Goal: Task Accomplishment & Management: Manage account settings

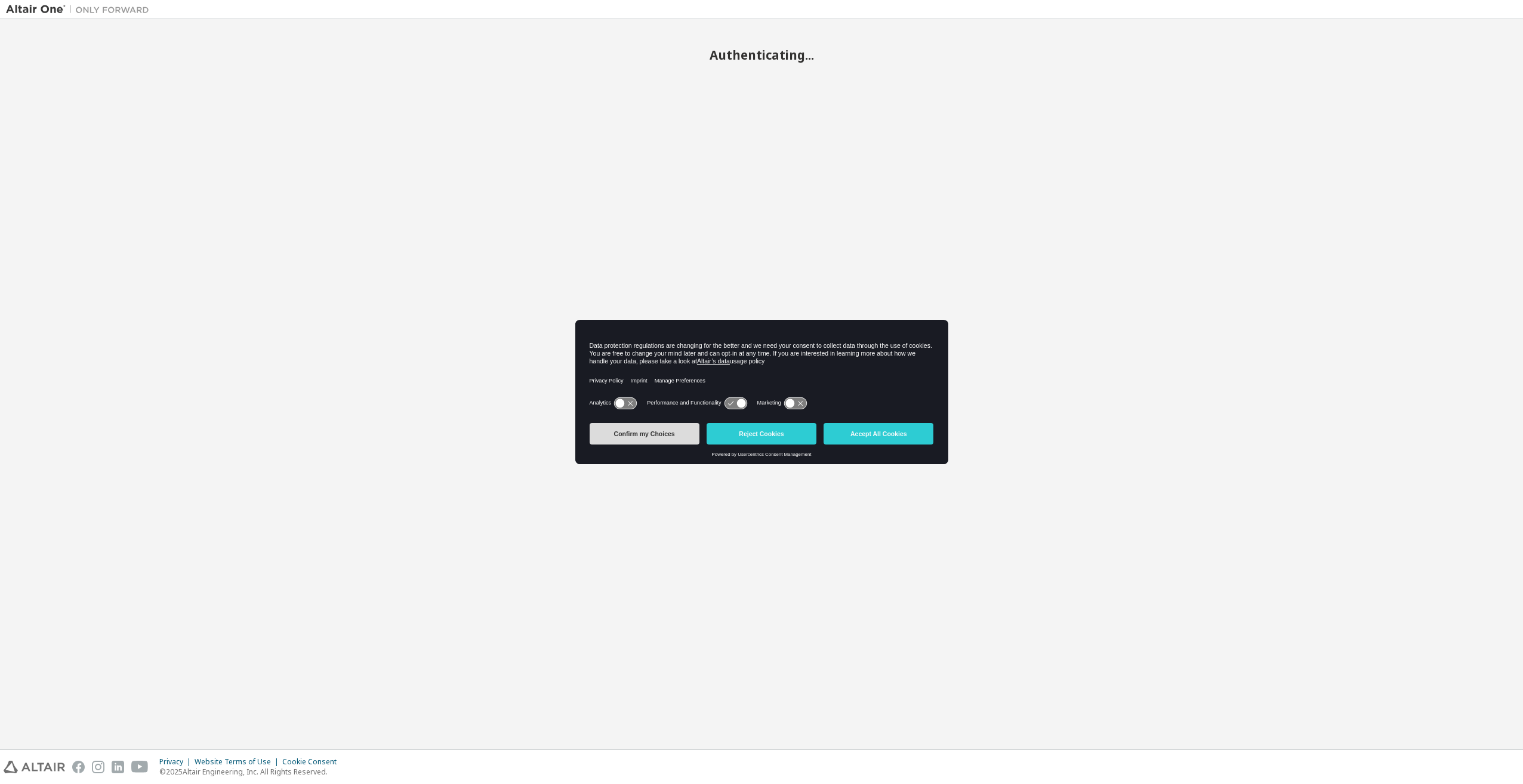
click at [654, 439] on button "Confirm my Choices" at bounding box center [644, 434] width 110 height 22
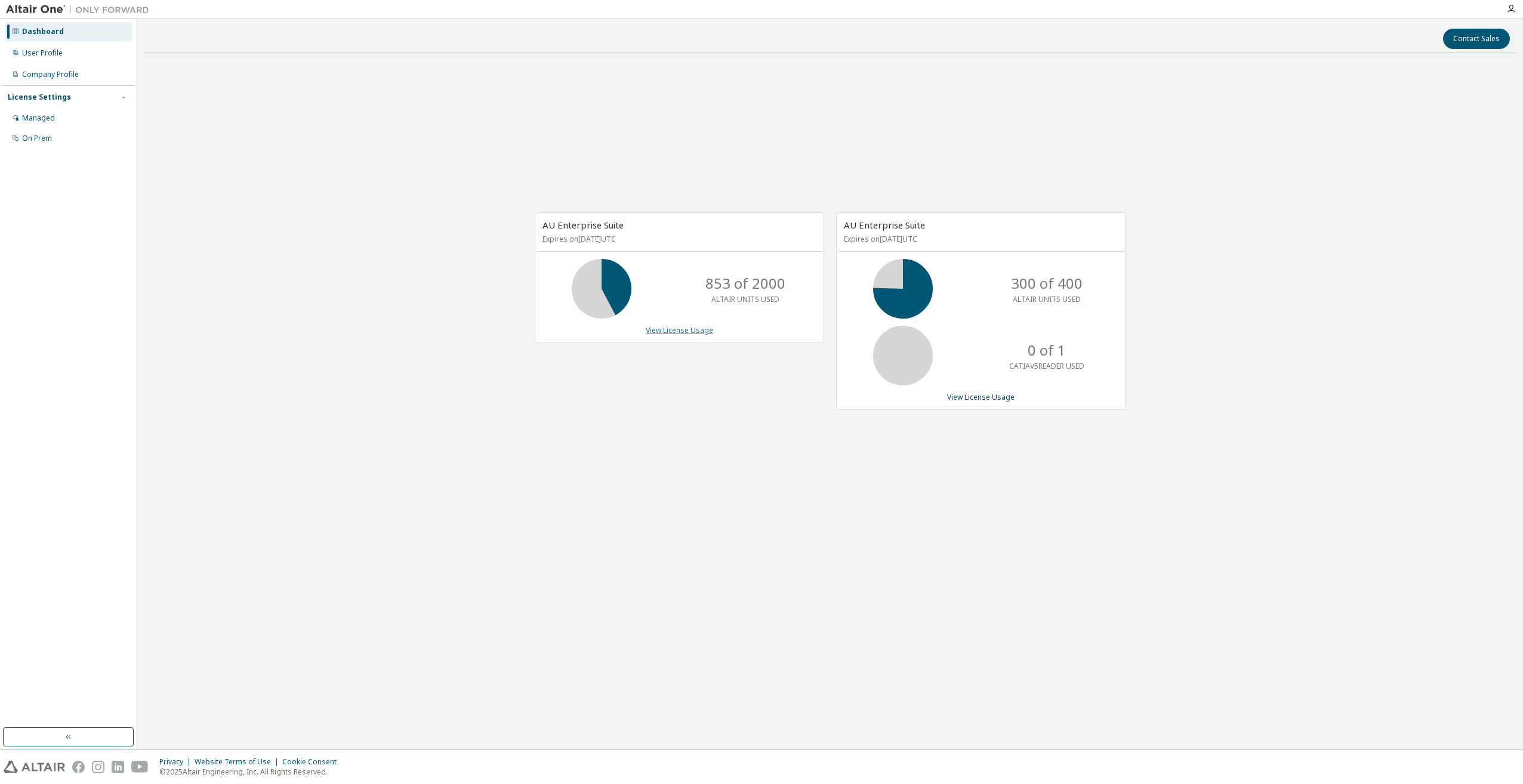
click at [675, 331] on link "View License Usage" at bounding box center [679, 330] width 67 height 10
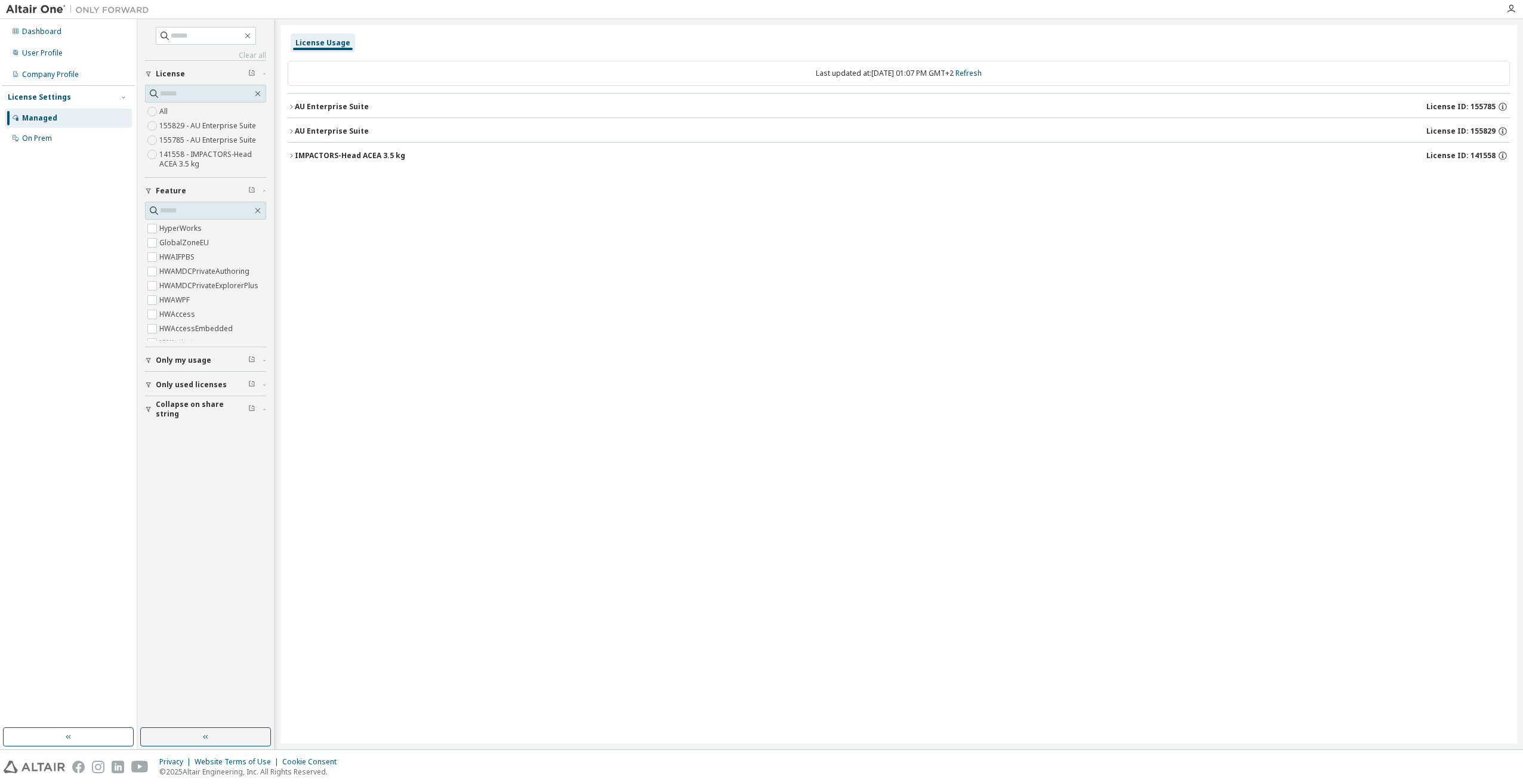
click at [295, 105] on icon "button" at bounding box center [291, 107] width 7 height 7
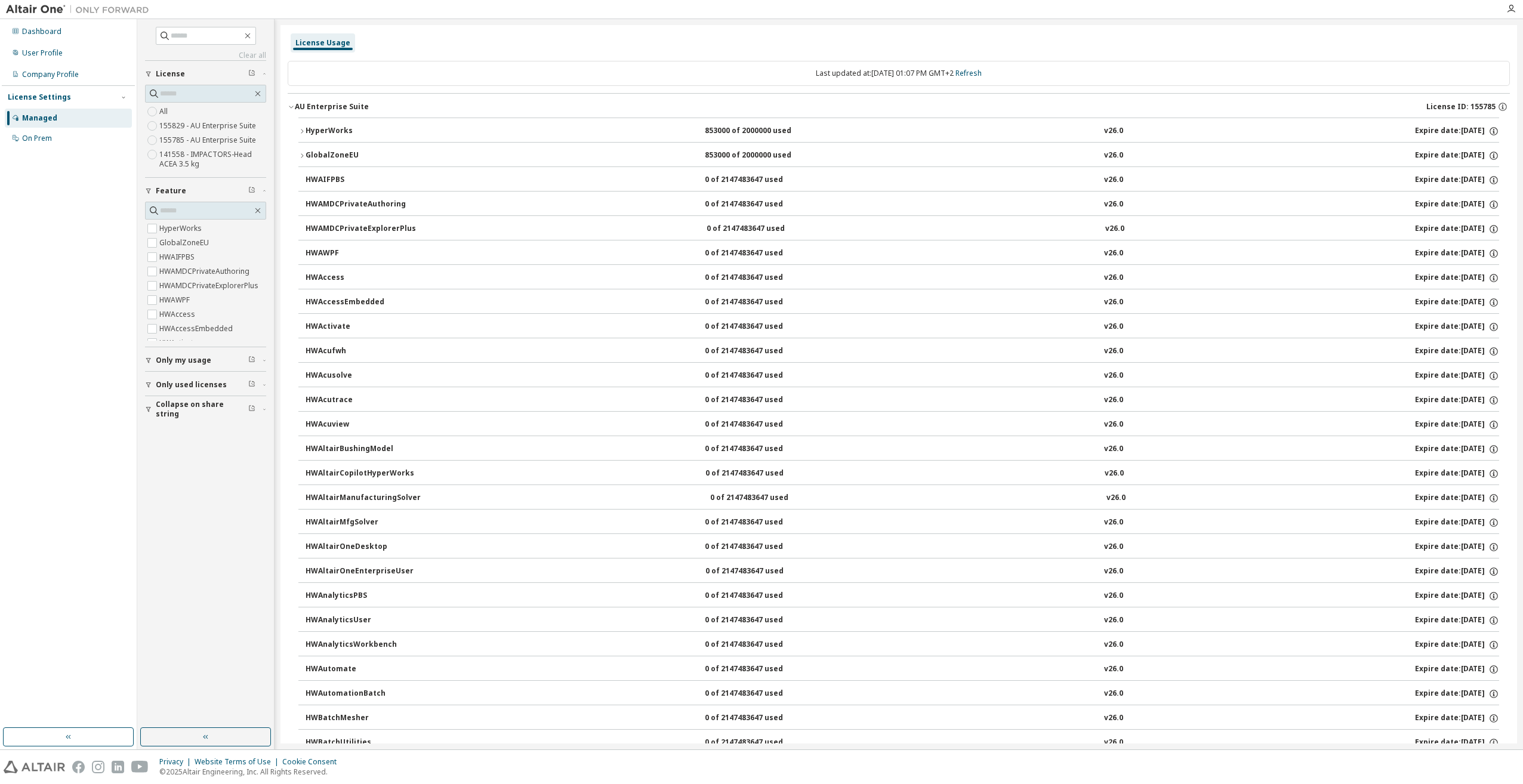
click at [303, 130] on icon "button" at bounding box center [302, 131] width 7 height 7
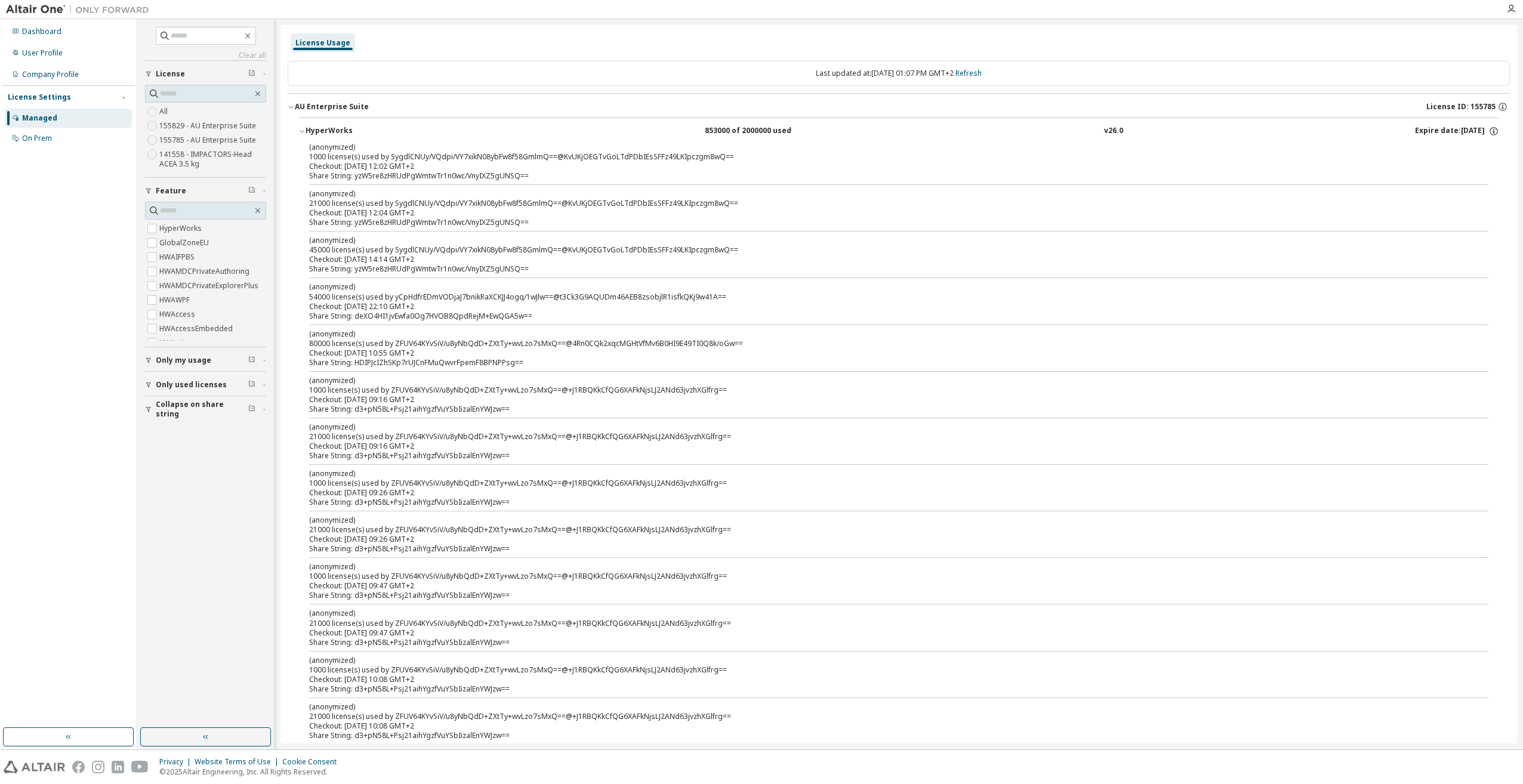
click at [303, 130] on icon "button" at bounding box center [302, 131] width 7 height 7
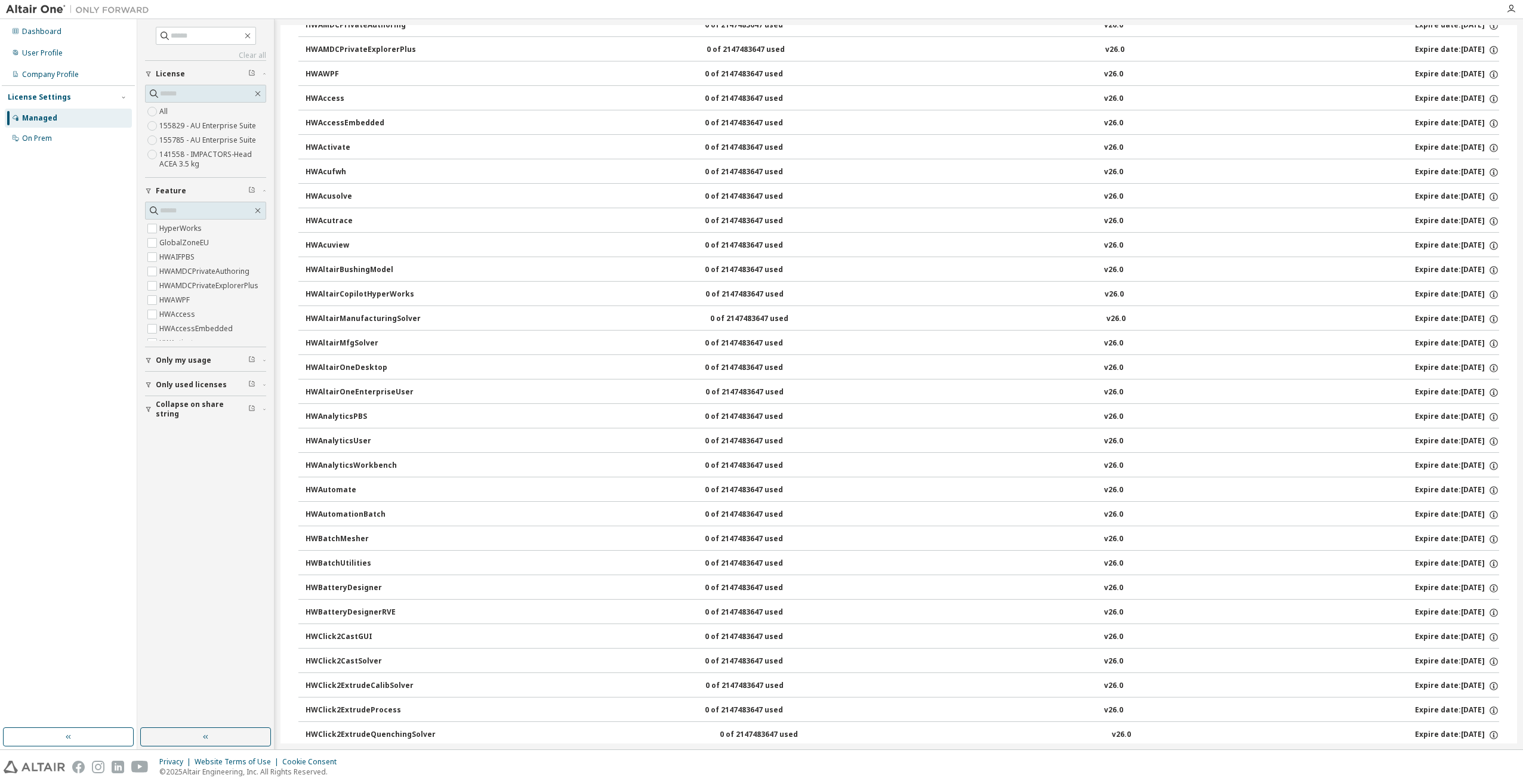
scroll to position [2364, 0]
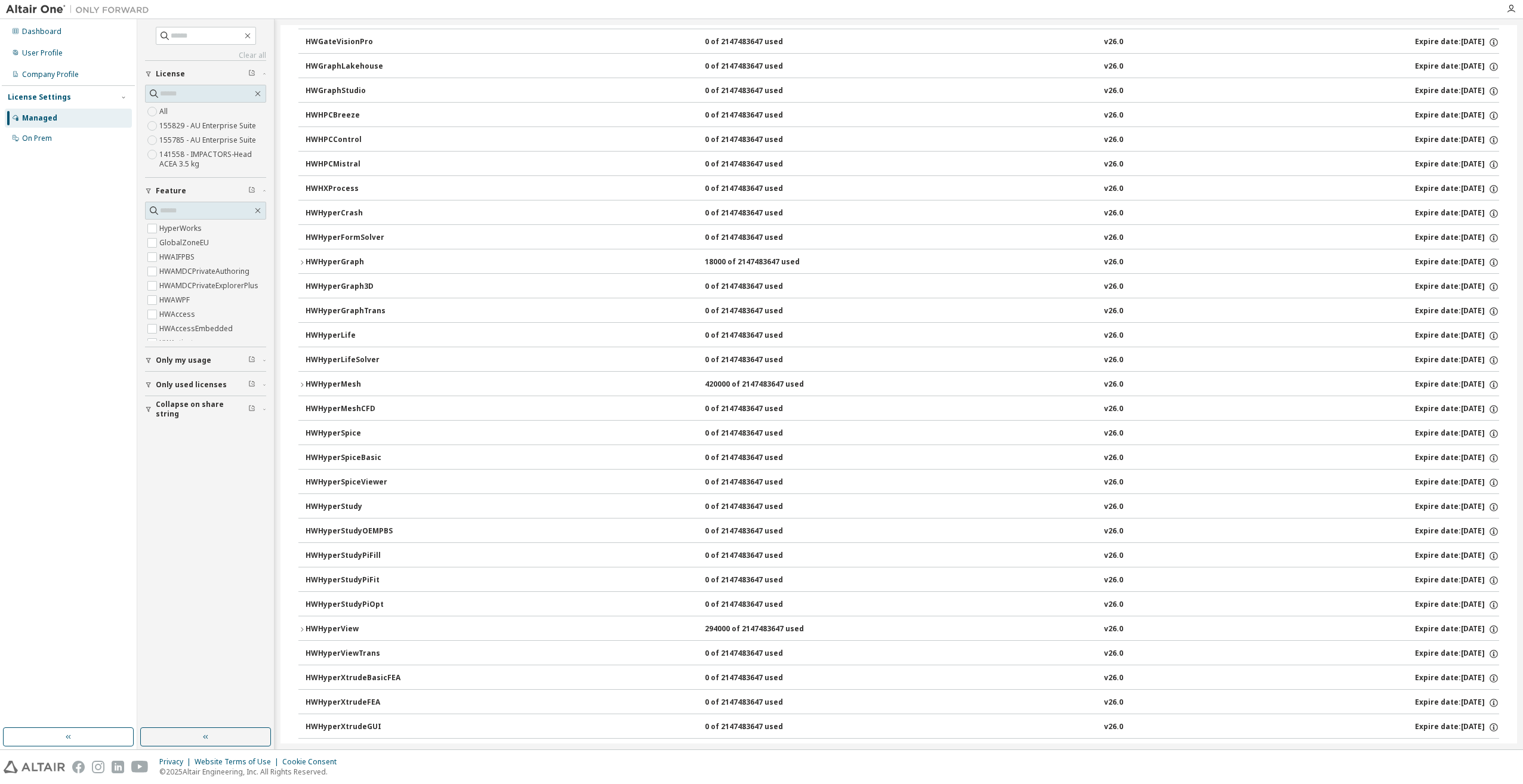
click at [301, 383] on icon "button" at bounding box center [302, 385] width 7 height 7
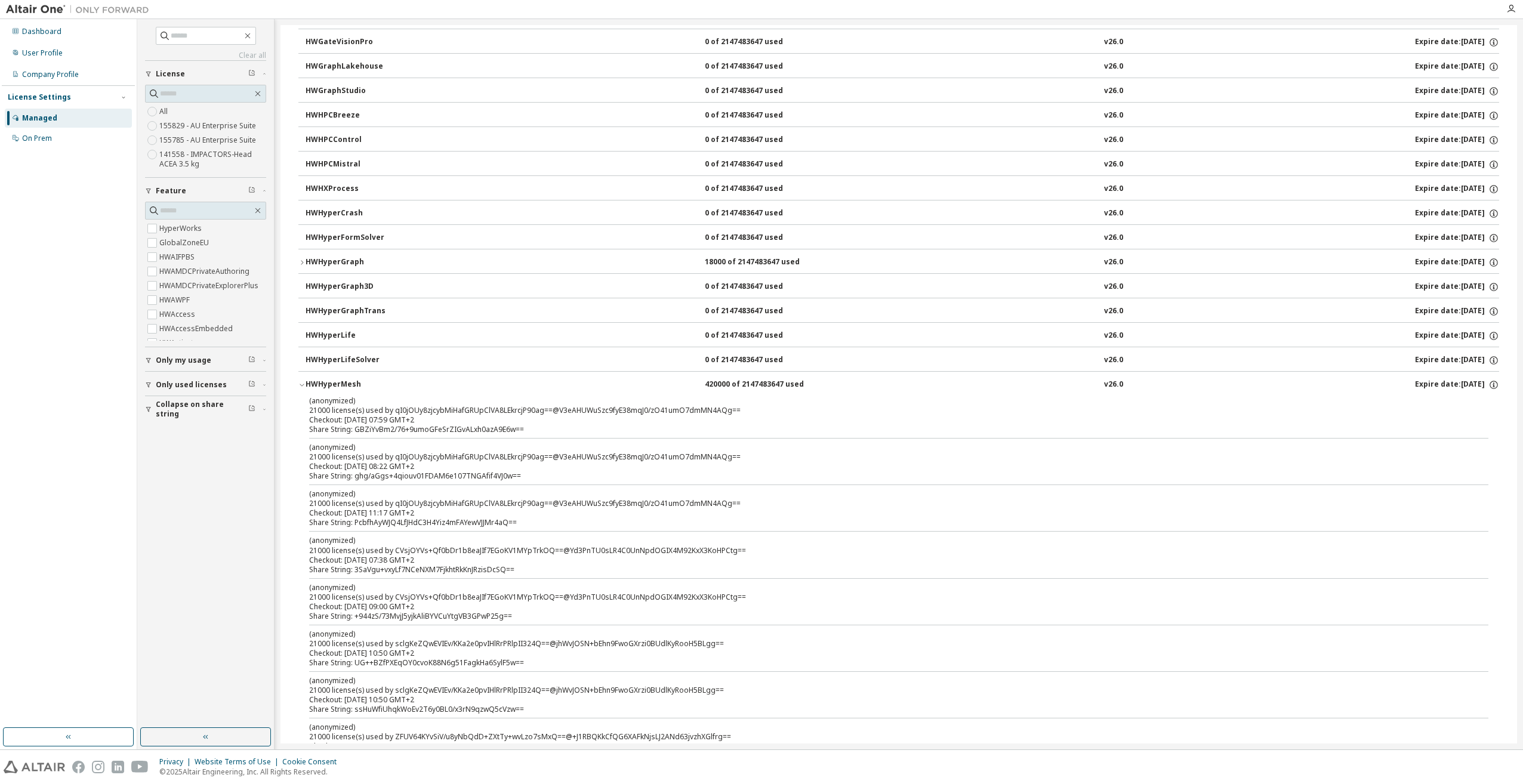
click at [301, 383] on icon "button" at bounding box center [302, 385] width 7 height 7
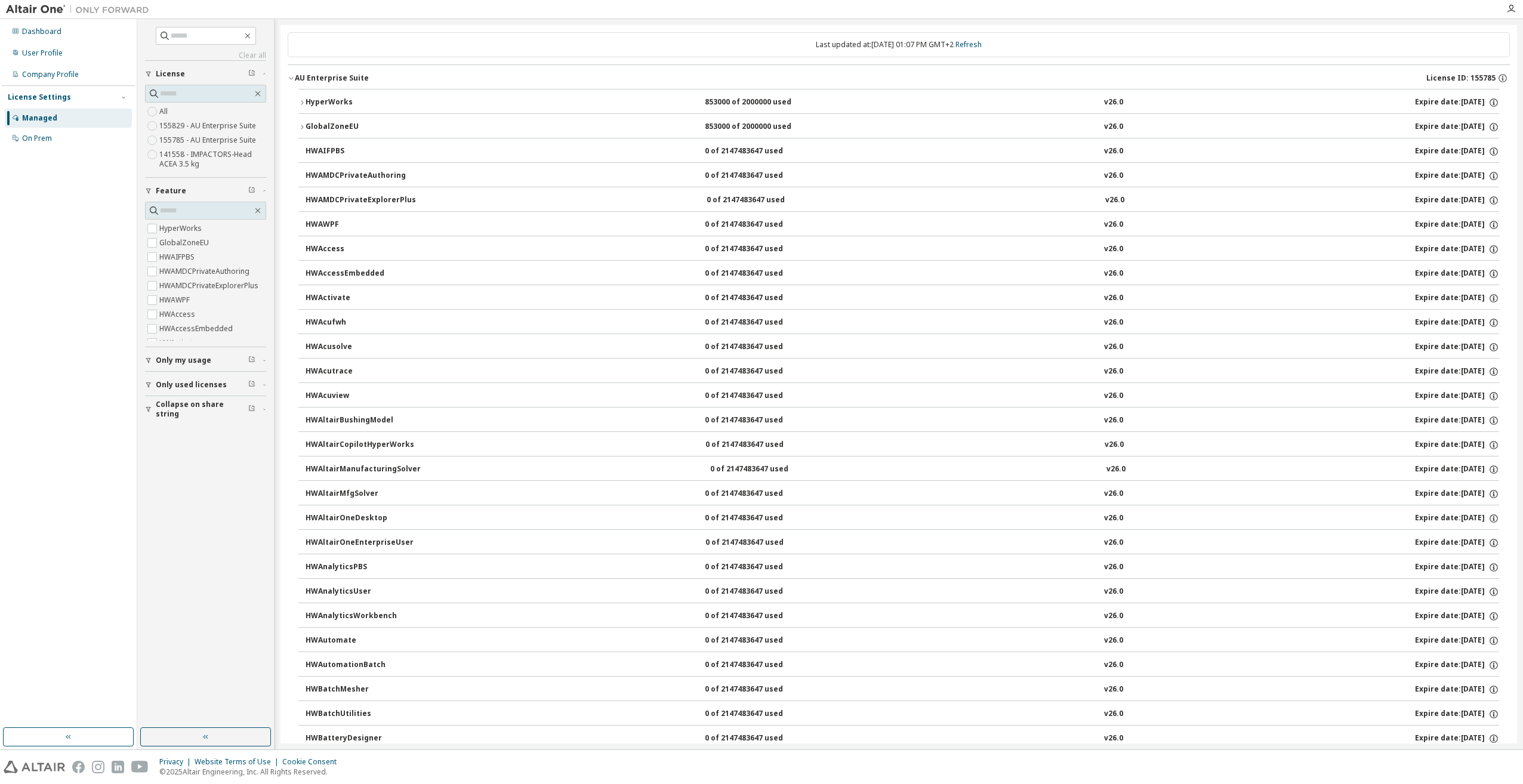
scroll to position [0, 0]
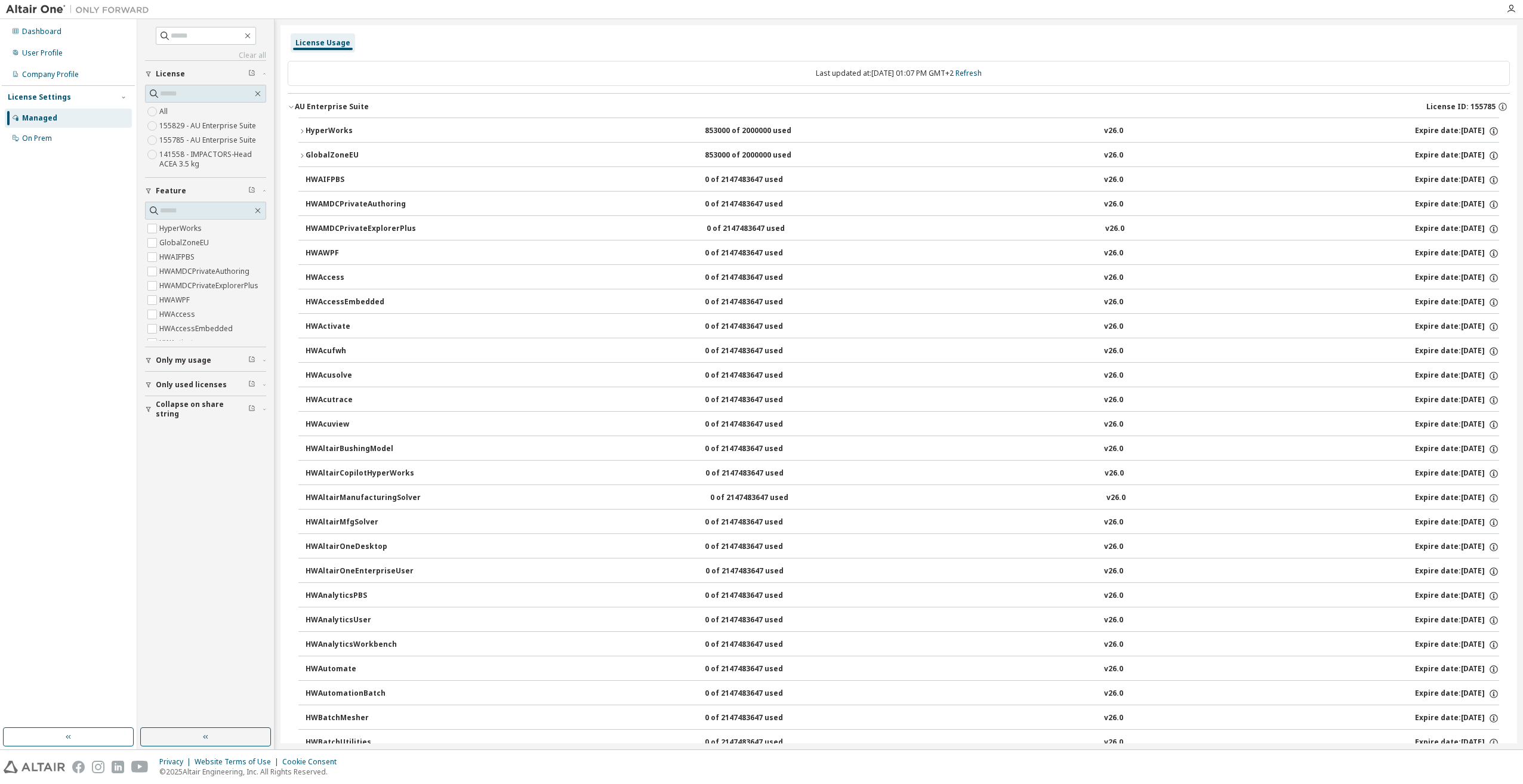
click at [290, 109] on icon "button" at bounding box center [291, 107] width 7 height 7
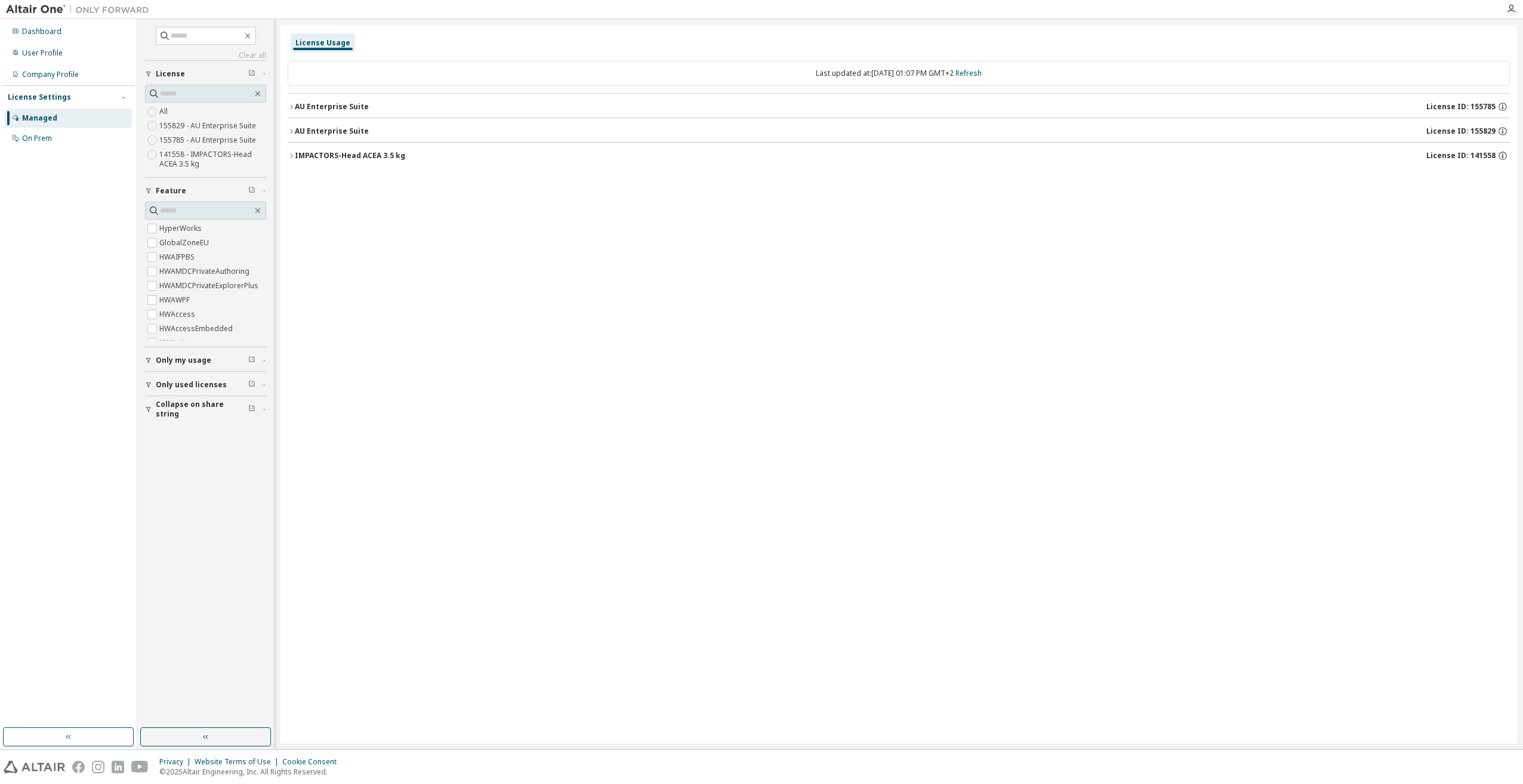
click at [292, 131] on icon "button" at bounding box center [291, 131] width 2 height 4
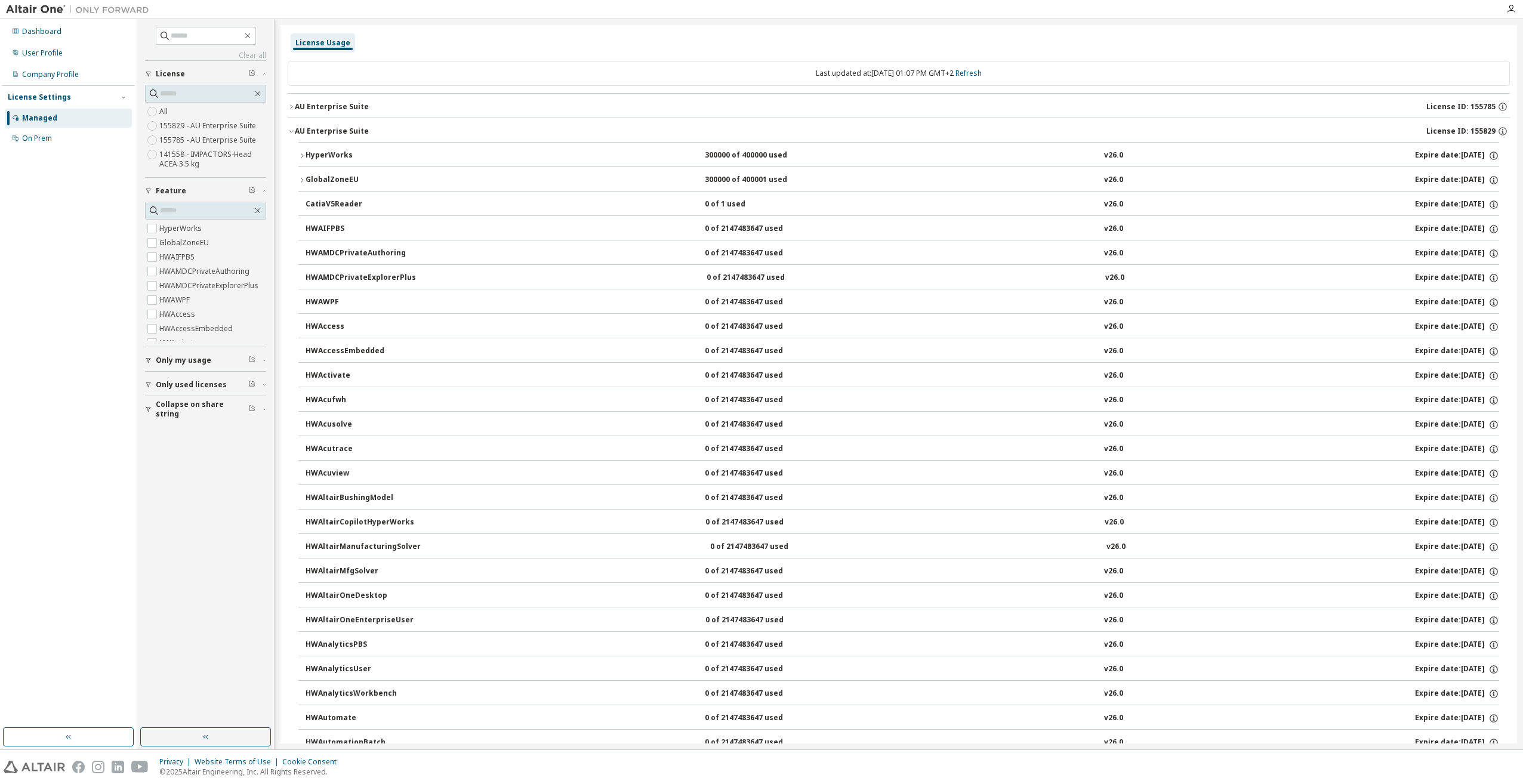
click at [295, 129] on icon "button" at bounding box center [291, 131] width 7 height 7
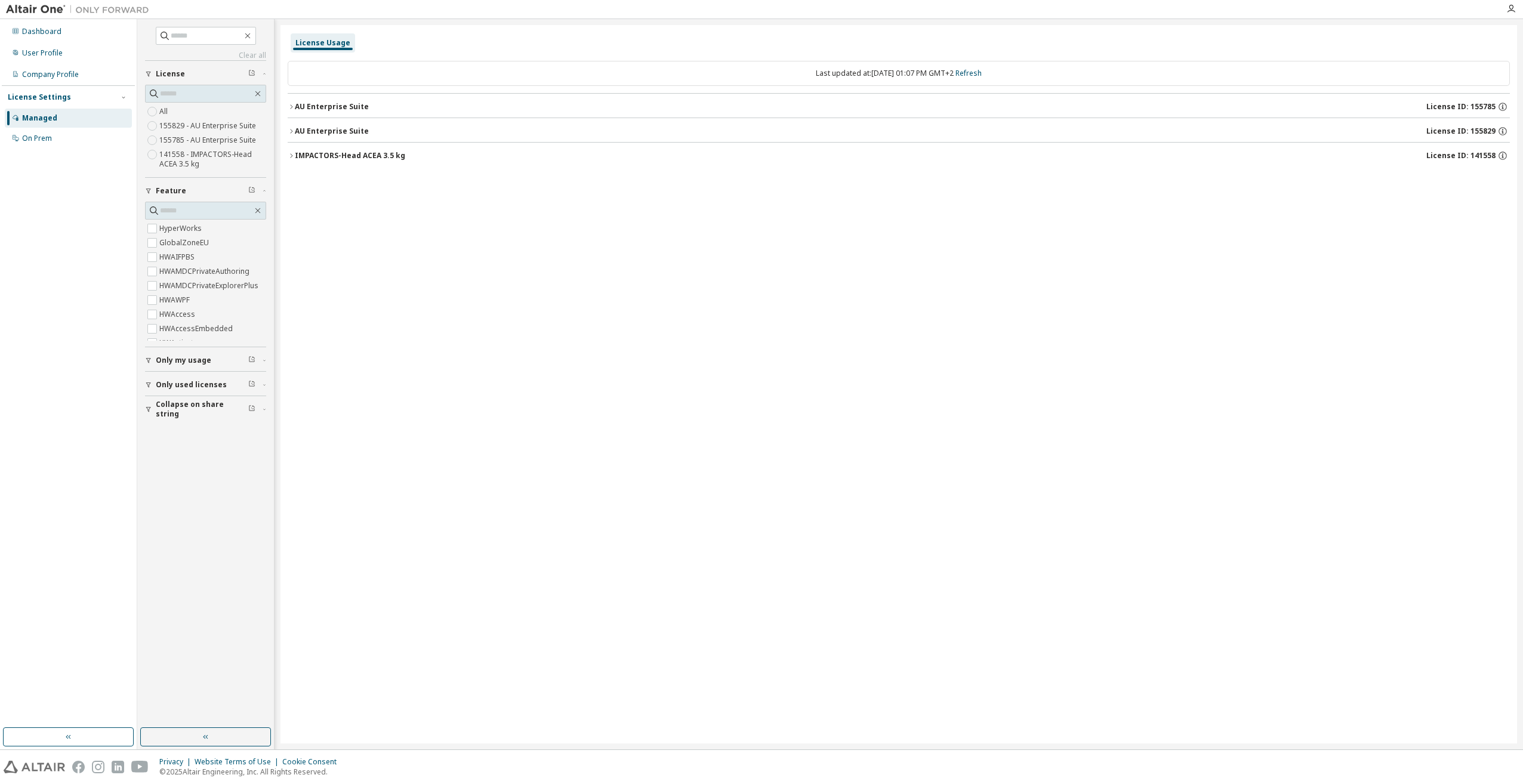
click at [292, 106] on icon "button" at bounding box center [291, 106] width 2 height 4
click at [290, 103] on button "AU Enterprise Suite License ID: 155785" at bounding box center [898, 107] width 1222 height 27
click at [302, 127] on button "HWHyperMesh 420000 of 2147483647 used v26.0 Expire date: 2026-07-01" at bounding box center [899, 131] width 1200 height 27
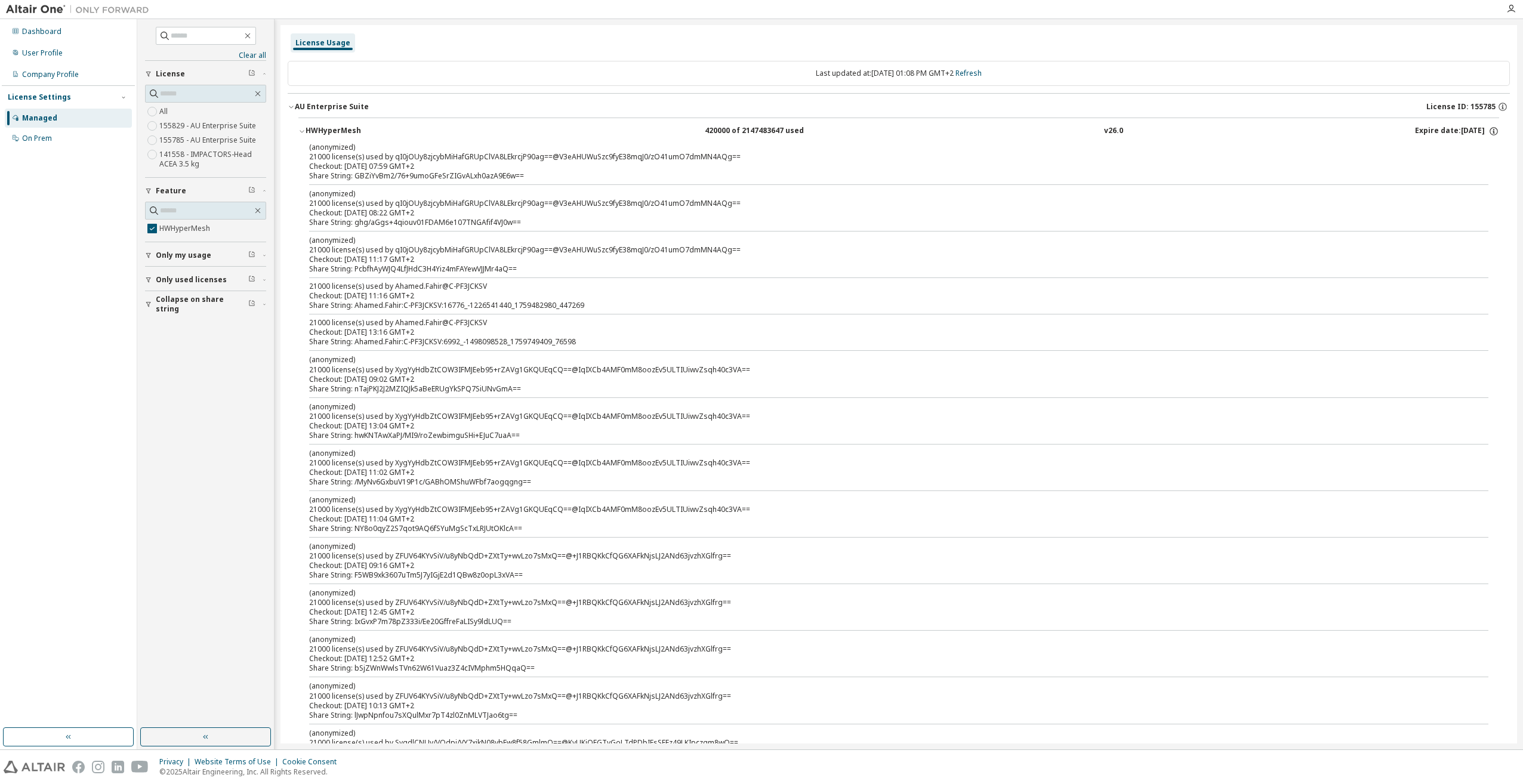
click at [308, 127] on div "HWHyperMesh" at bounding box center [360, 131] width 108 height 10
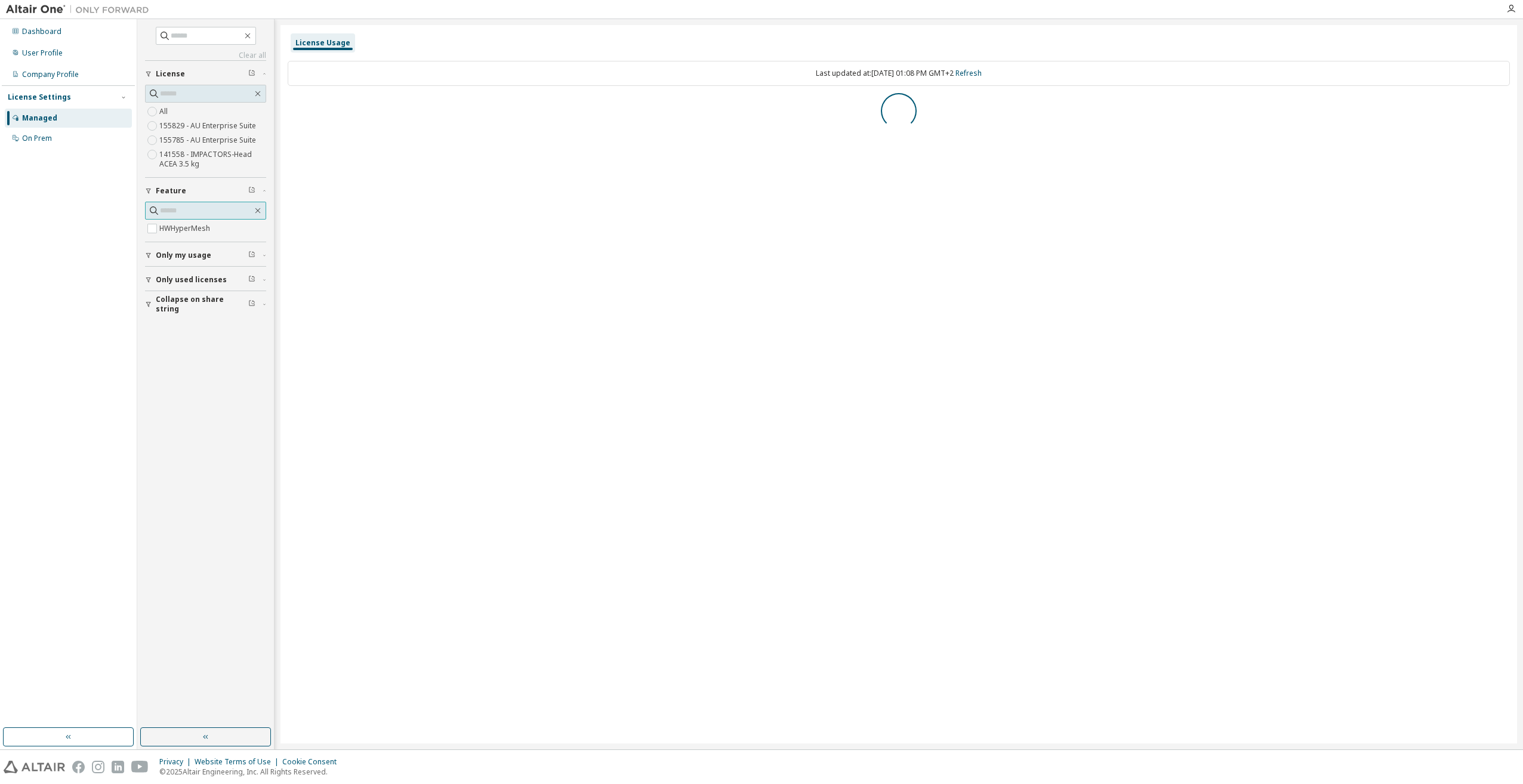
click at [173, 212] on input "text" at bounding box center [206, 211] width 92 height 12
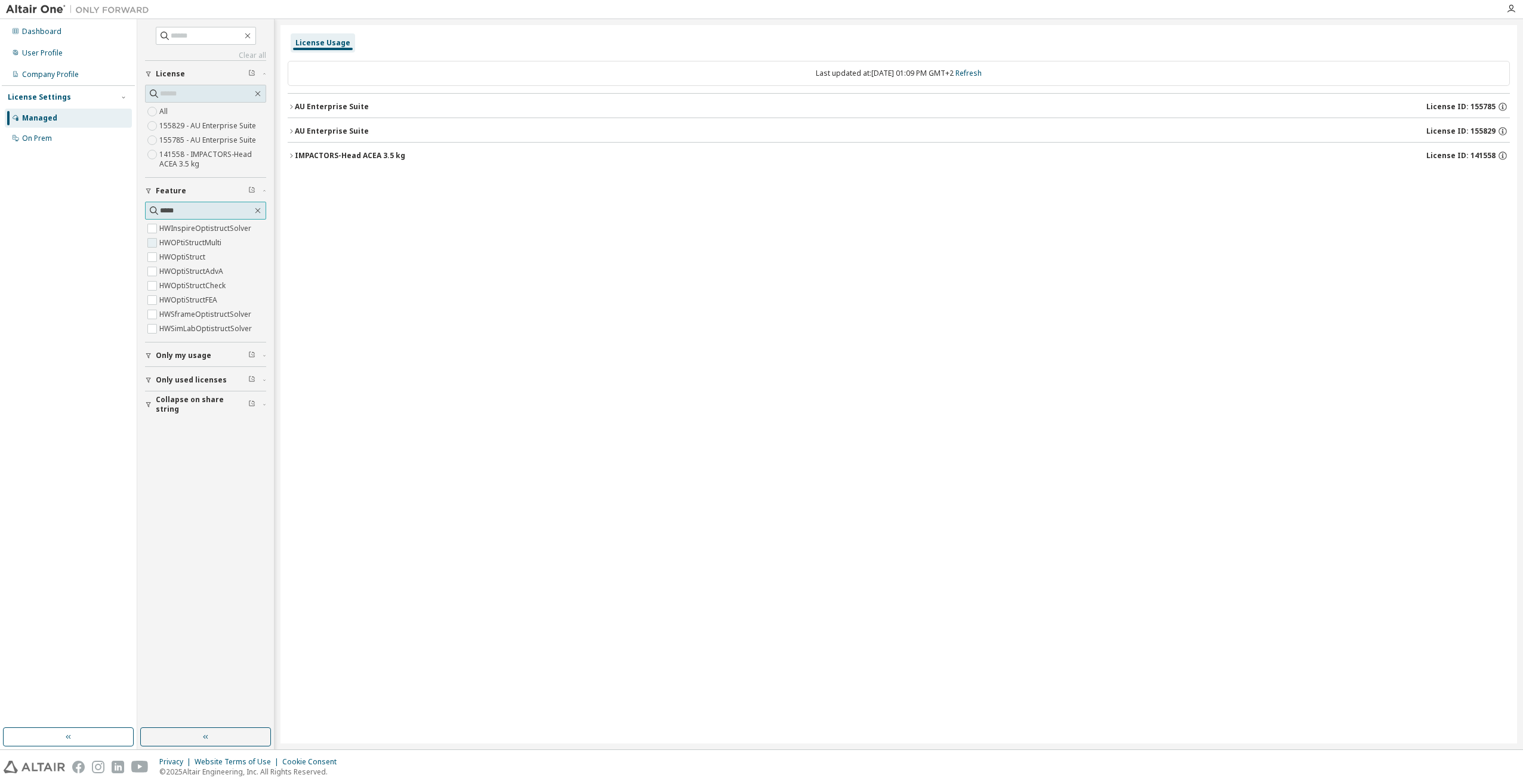
type input "*****"
click at [292, 107] on icon "button" at bounding box center [291, 106] width 2 height 4
click at [293, 131] on icon "button" at bounding box center [291, 131] width 7 height 7
click at [293, 131] on icon "button" at bounding box center [291, 131] width 4 height 2
click at [292, 106] on icon "button" at bounding box center [291, 106] width 2 height 4
